Goal: Information Seeking & Learning: Learn about a topic

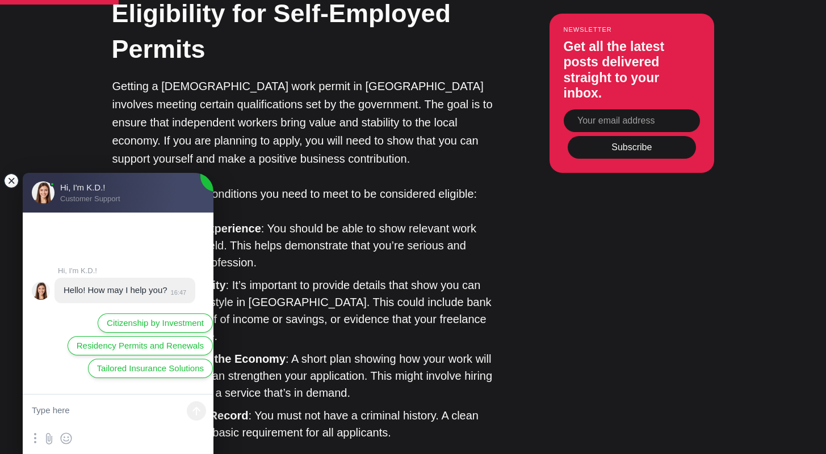
click at [11, 180] on jdiv at bounding box center [11, 181] width 16 height 16
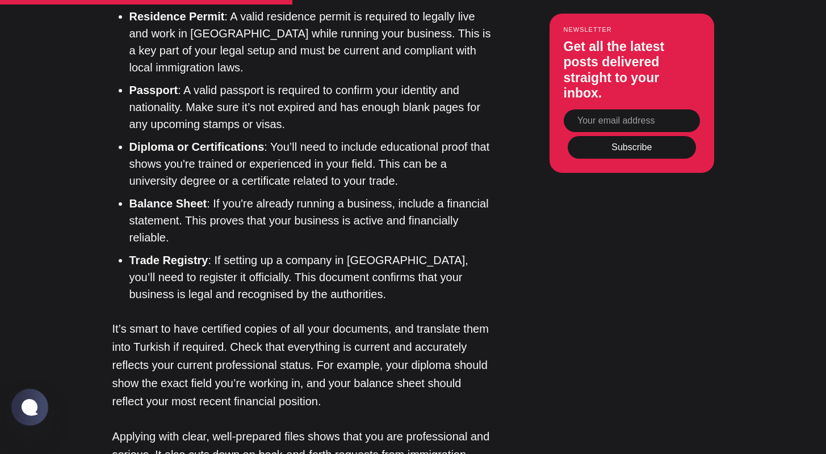
scroll to position [2057, 0]
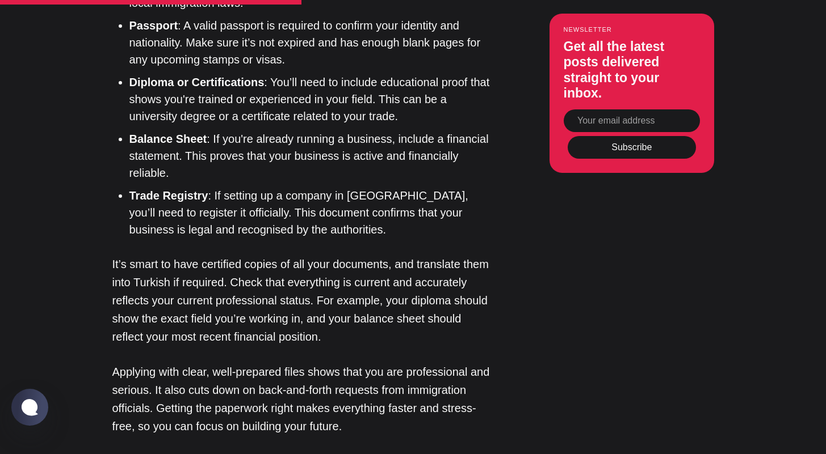
click at [262, 131] on li "Balance Sheet : If you're already running a business, include a financial state…" at bounding box center [310, 156] width 363 height 51
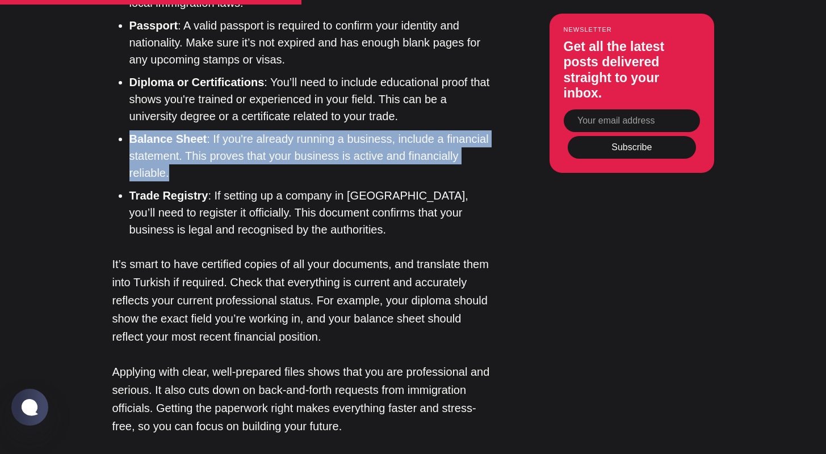
drag, startPoint x: 265, startPoint y: 113, endPoint x: 132, endPoint y: 65, distance: 141.6
click at [132, 65] on ul "Residence Permit : A valid residence permit is required to legally live and wor…" at bounding box center [307, 90] width 372 height 295
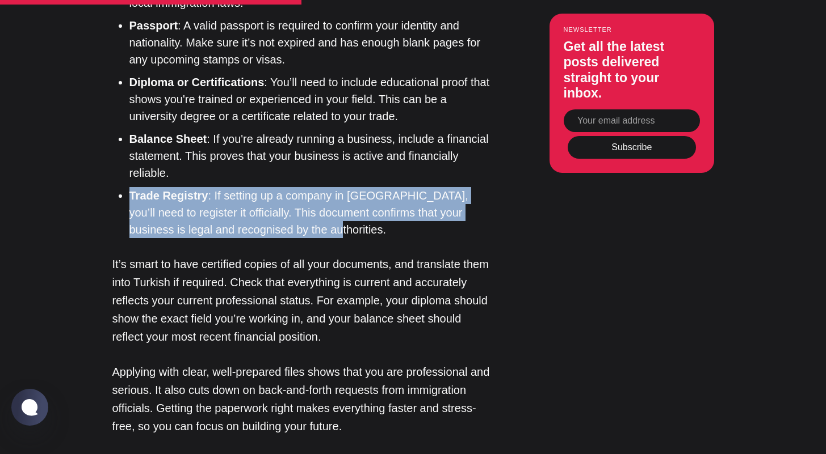
drag, startPoint x: 291, startPoint y: 168, endPoint x: 131, endPoint y: 125, distance: 165.6
click at [131, 187] on li "Trade Registry : If setting up a company in [GEOGRAPHIC_DATA], you’ll need to r…" at bounding box center [310, 212] width 363 height 51
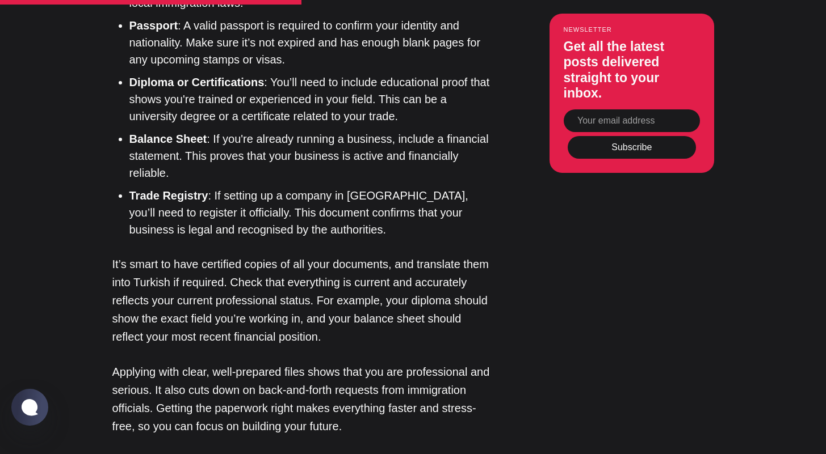
click at [309, 255] on p "It’s smart to have certified copies of all your documents, and translate them i…" at bounding box center [302, 300] width 380 height 91
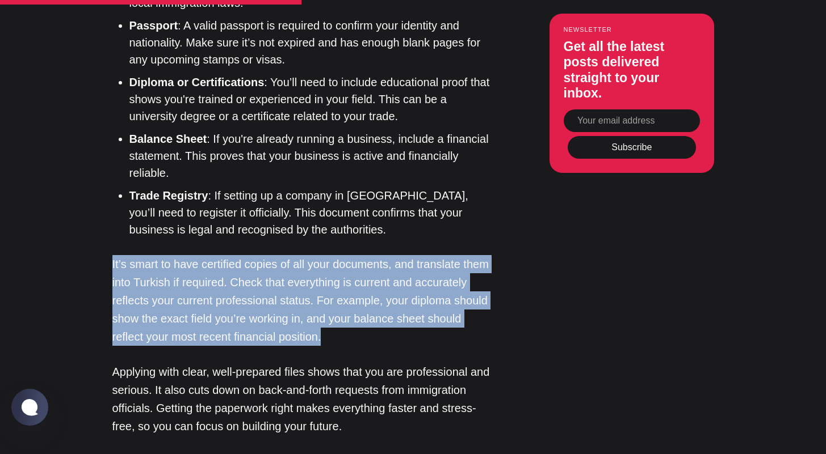
drag, startPoint x: 306, startPoint y: 269, endPoint x: 165, endPoint y: 178, distance: 167.9
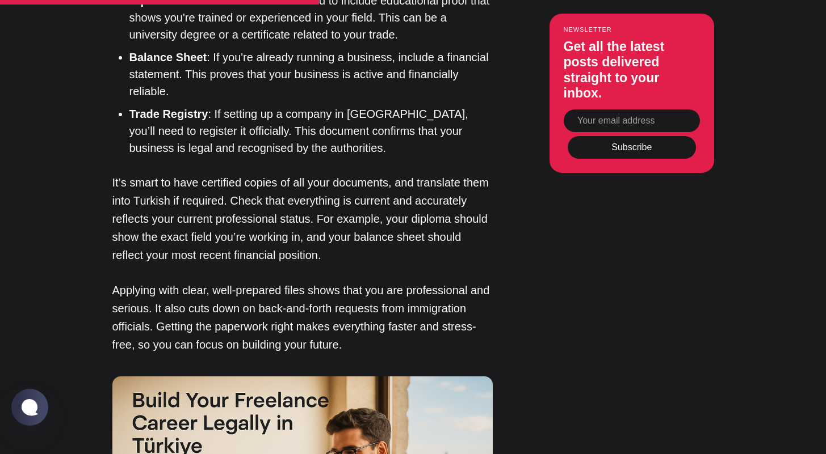
scroll to position [2627, 0]
